Goal: Task Accomplishment & Management: Use online tool/utility

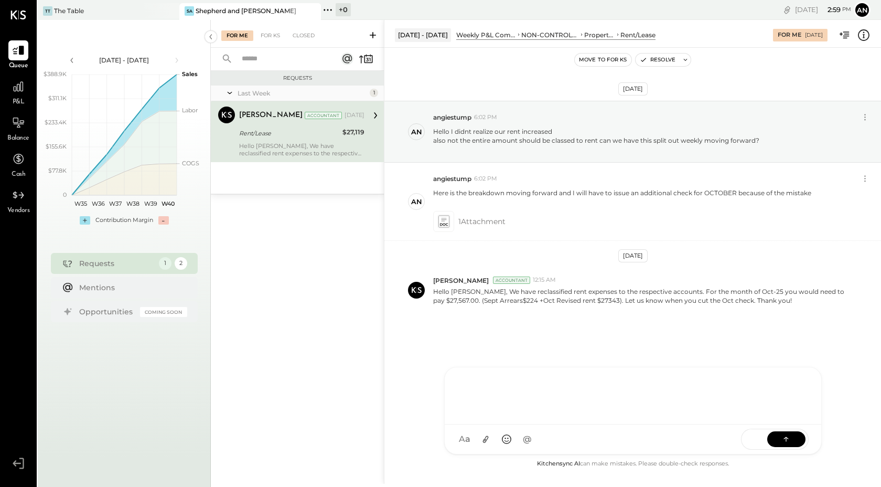
click at [519, 415] on div at bounding box center [633, 394] width 356 height 42
click at [443, 221] on icon at bounding box center [443, 221] width 11 height 12
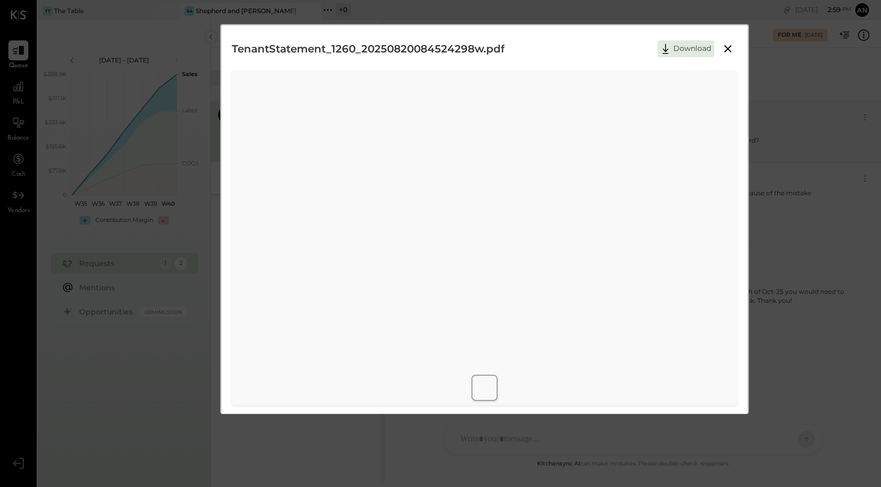
click at [723, 47] on icon at bounding box center [728, 48] width 13 height 13
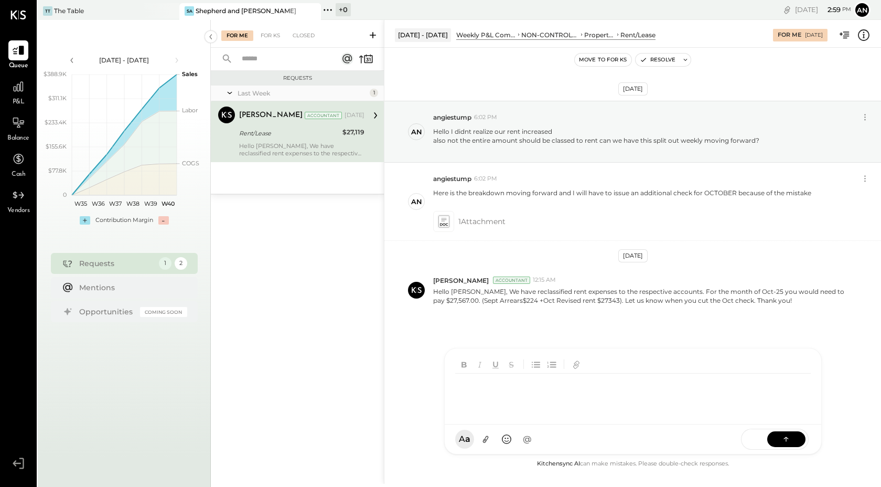
click at [517, 424] on div at bounding box center [633, 386] width 377 height 76
drag, startPoint x: 620, startPoint y: 389, endPoint x: 440, endPoint y: 377, distance: 181.3
click at [440, 378] on div "**********" at bounding box center [632, 252] width 497 height 464
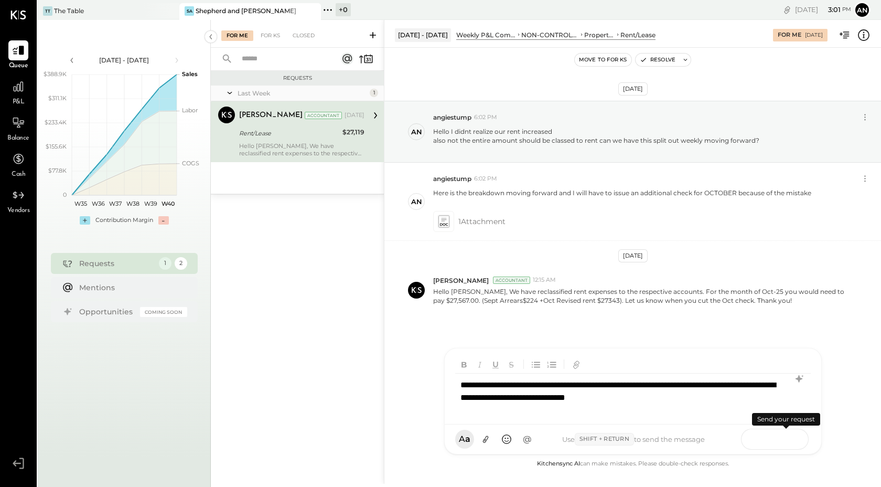
click at [792, 438] on button at bounding box center [786, 439] width 38 height 16
